Goal: Register for event/course

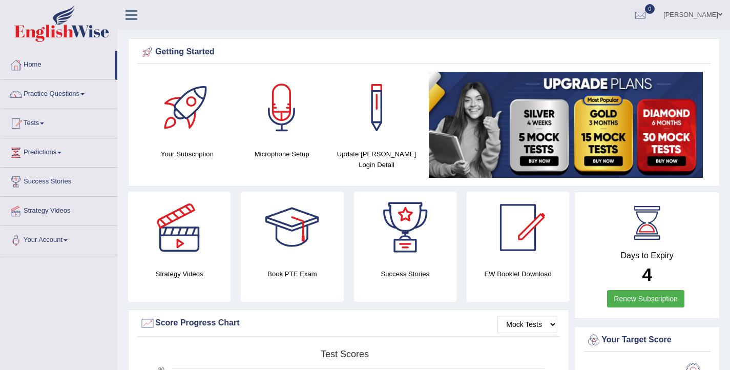
click at [132, 15] on icon at bounding box center [132, 14] width 12 height 13
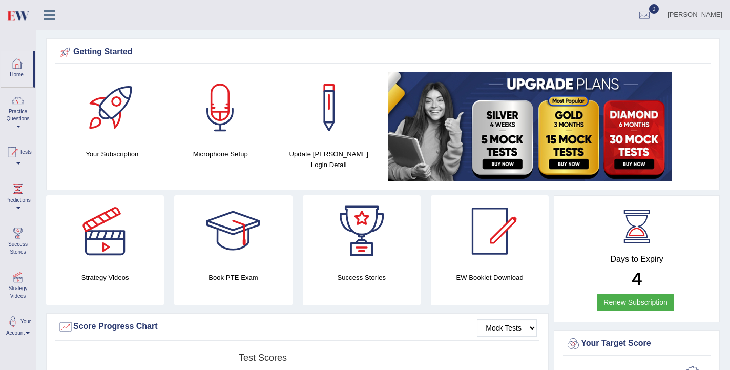
click at [56, 16] on link at bounding box center [49, 13] width 27 height 15
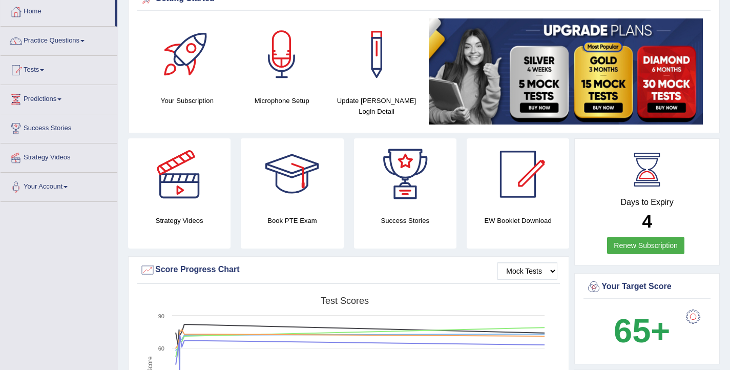
scroll to position [24, 0]
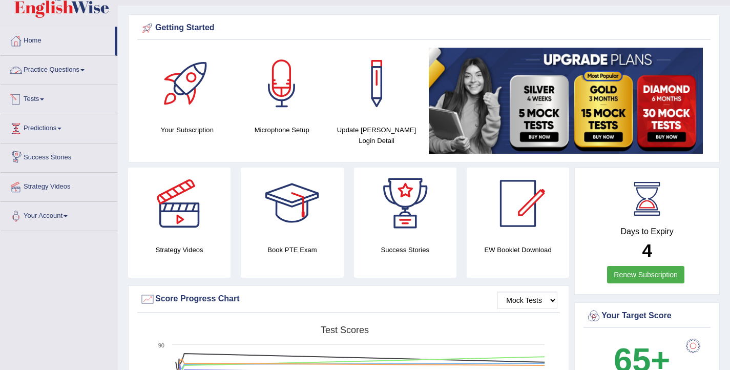
click at [65, 74] on link "Practice Questions" at bounding box center [59, 69] width 117 height 26
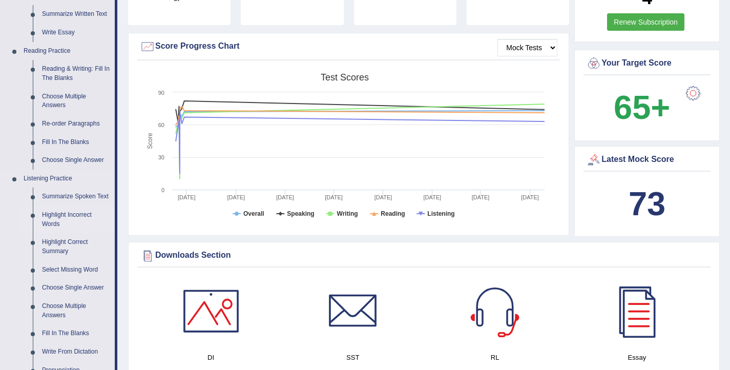
scroll to position [278, 0]
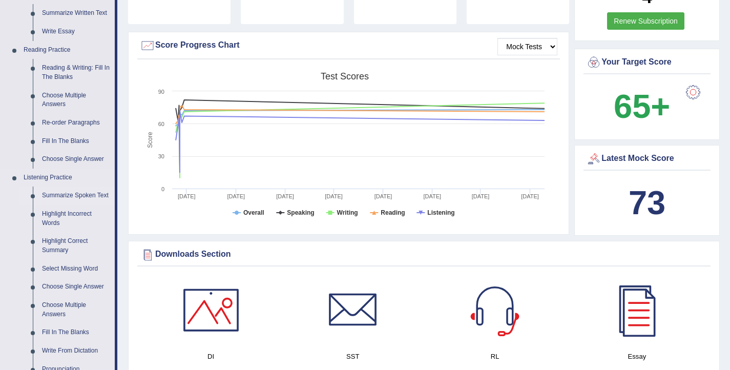
click at [48, 200] on link "Summarize Spoken Text" at bounding box center [75, 196] width 77 height 18
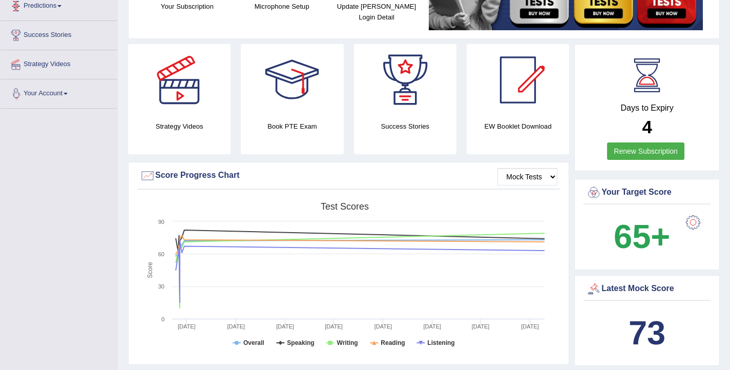
scroll to position [248, 0]
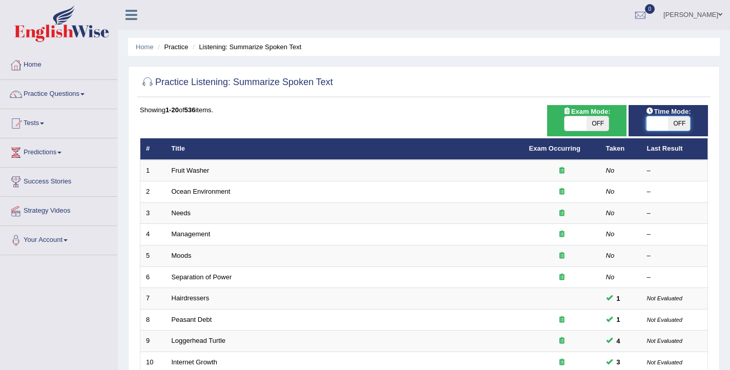
click at [651, 126] on span at bounding box center [658, 123] width 22 height 14
checkbox input "true"
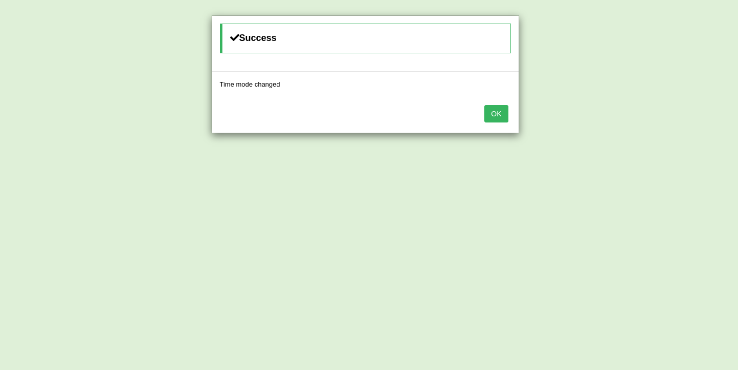
click at [498, 116] on button "OK" at bounding box center [496, 113] width 24 height 17
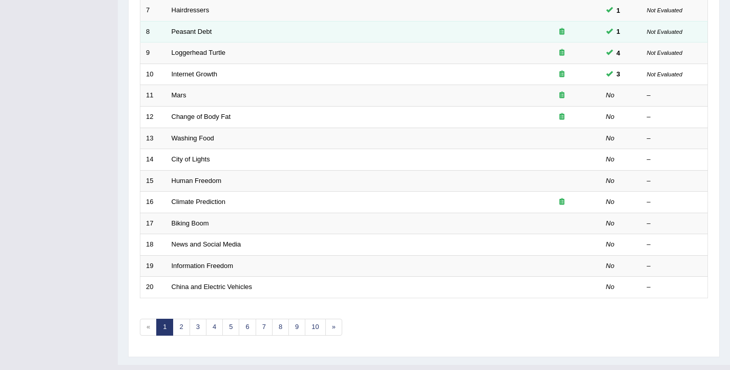
scroll to position [289, 0]
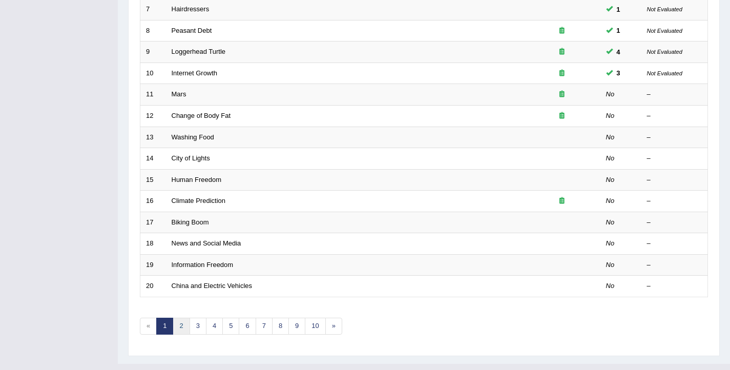
click at [181, 323] on link "2" at bounding box center [181, 326] width 17 height 17
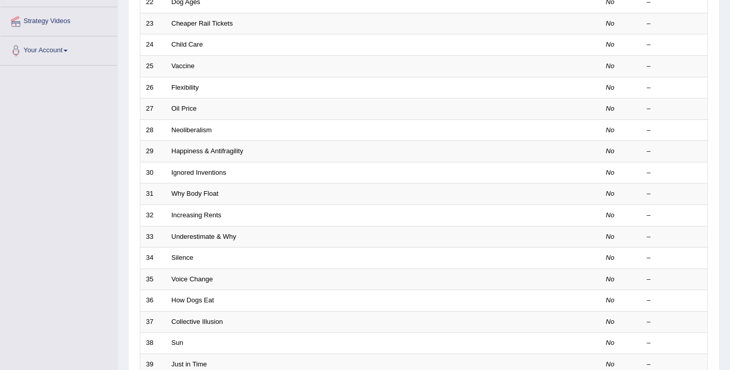
scroll to position [309, 0]
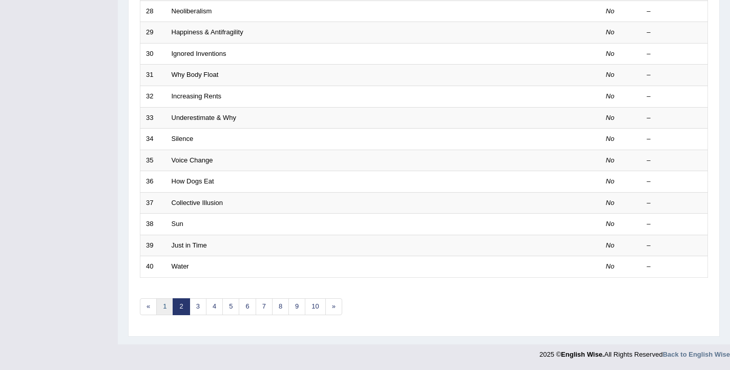
click at [166, 312] on link "1" at bounding box center [164, 306] width 17 height 17
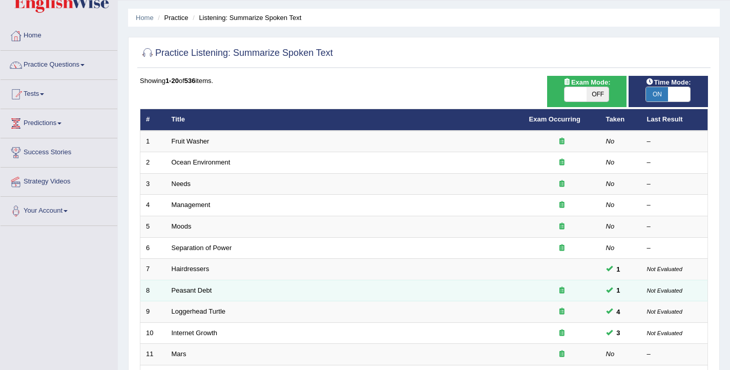
scroll to position [27, 0]
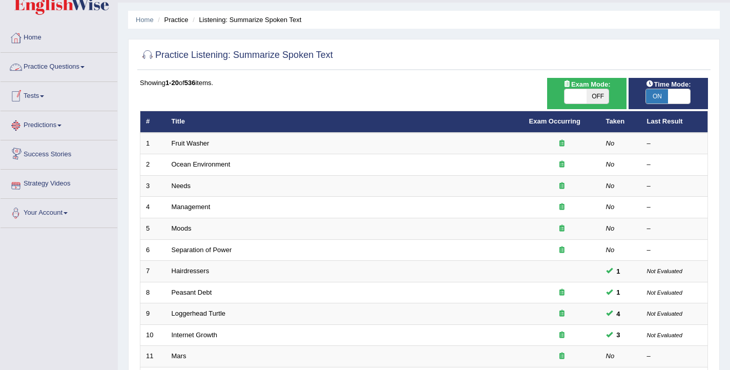
click at [35, 92] on link "Tests" at bounding box center [59, 95] width 117 height 26
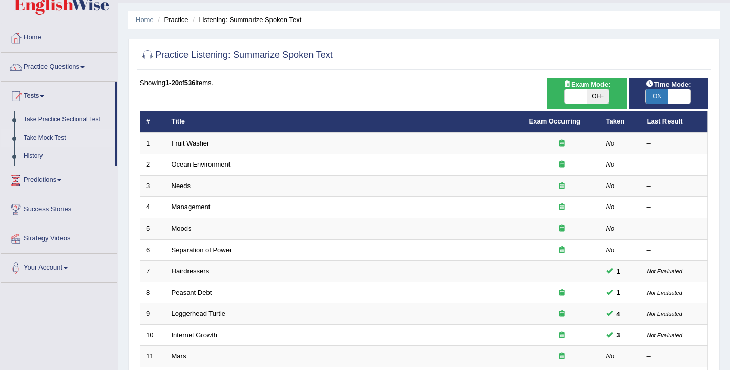
click at [54, 137] on link "Take Mock Test" at bounding box center [67, 138] width 96 height 18
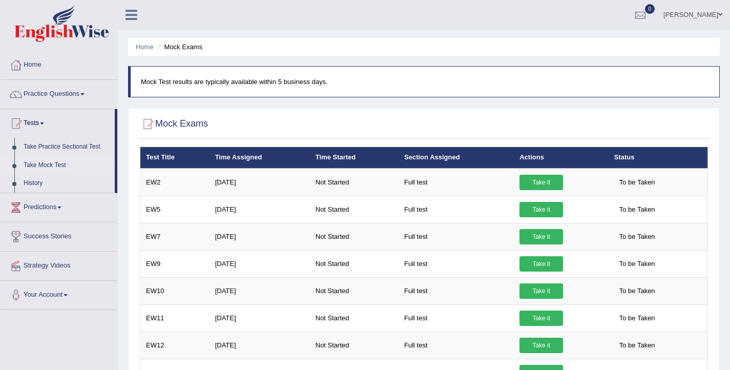
click at [436, 19] on ul "Ellie Toggle navigation Username: Elhamdavoodi Access Type: Online Subscription…" at bounding box center [516, 14] width 429 height 29
click at [401, 10] on ul "Ellie Toggle navigation Username: Elhamdavoodi Access Type: Online Subscription…" at bounding box center [516, 14] width 429 height 29
click at [520, 20] on ul "Ellie Toggle navigation Username: Elhamdavoodi Access Type: Online Subscription…" at bounding box center [516, 14] width 429 height 29
click at [86, 94] on link "Practice Questions" at bounding box center [59, 93] width 117 height 26
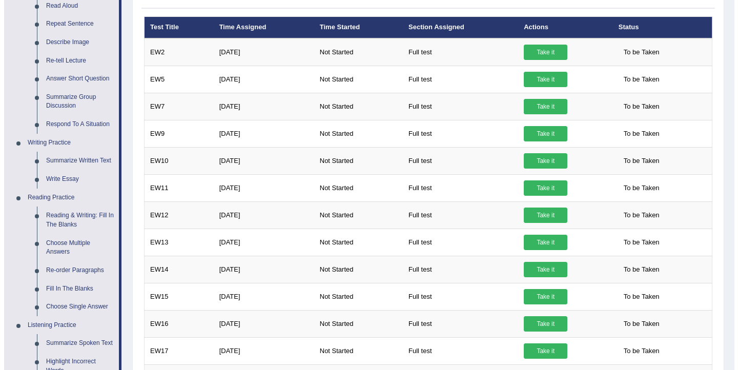
scroll to position [132, 0]
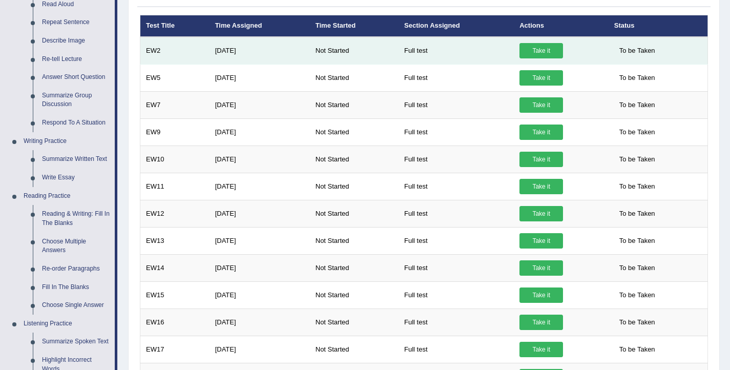
click at [538, 53] on link "Take it" at bounding box center [542, 50] width 44 height 15
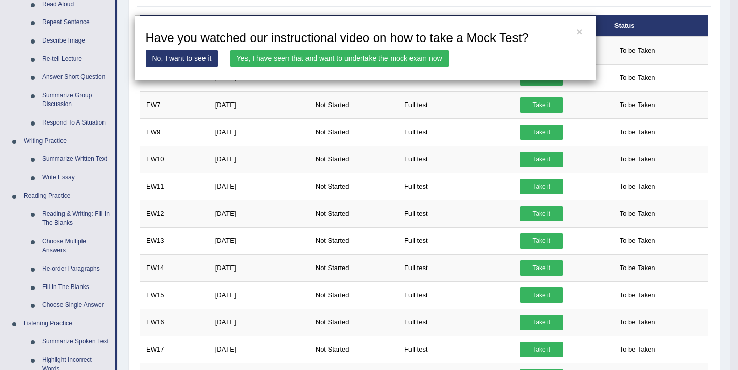
click at [385, 58] on link "Yes, I have seen that and want to undertake the mock exam now" at bounding box center [339, 58] width 219 height 17
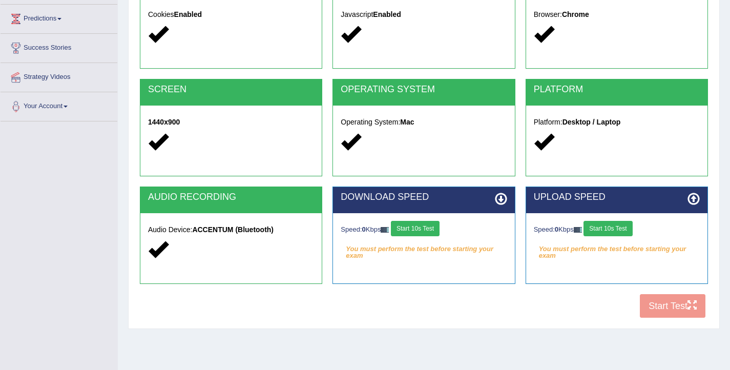
scroll to position [137, 0]
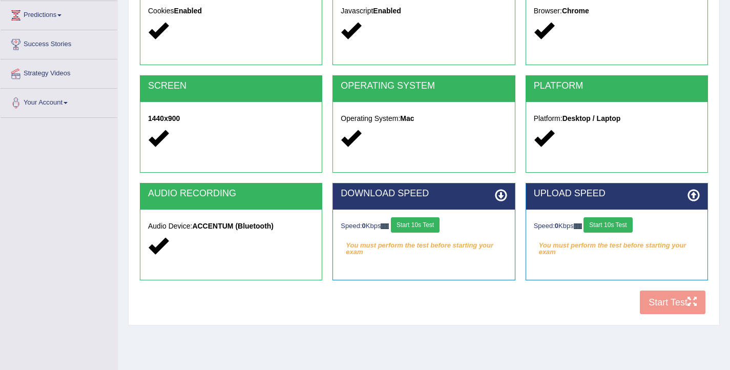
click at [432, 225] on button "Start 10s Test" at bounding box center [415, 224] width 49 height 15
click at [607, 226] on button "Start 10s Test" at bounding box center [608, 224] width 49 height 15
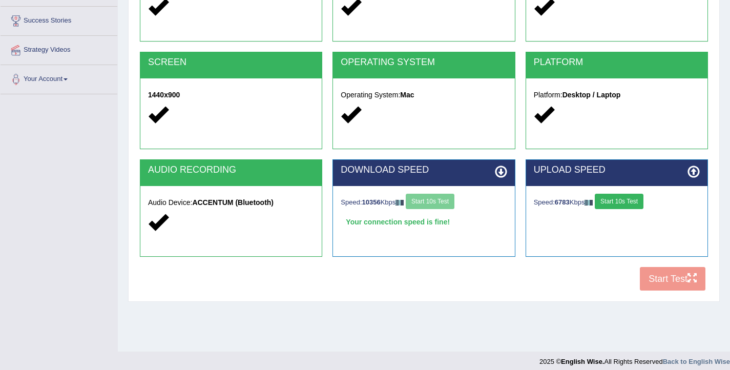
scroll to position [163, 0]
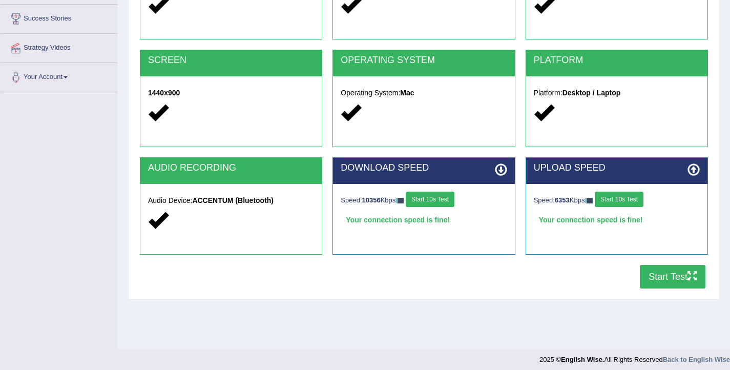
click at [669, 276] on button "Start Test" at bounding box center [673, 277] width 66 height 24
